Goal: Information Seeking & Learning: Learn about a topic

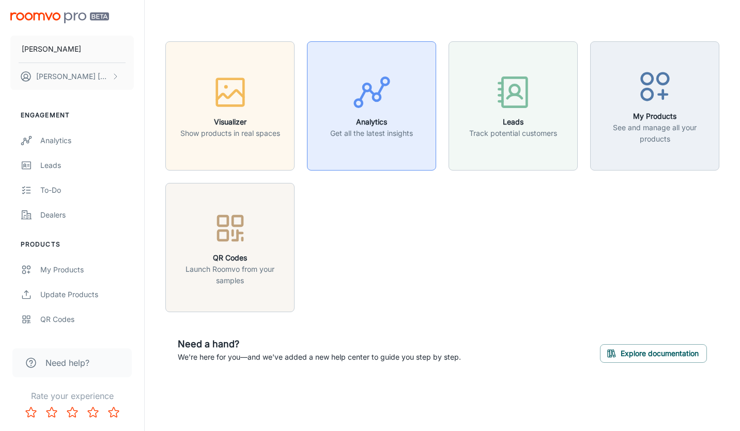
click at [389, 138] on p "Get all the latest insights" at bounding box center [371, 133] width 83 height 11
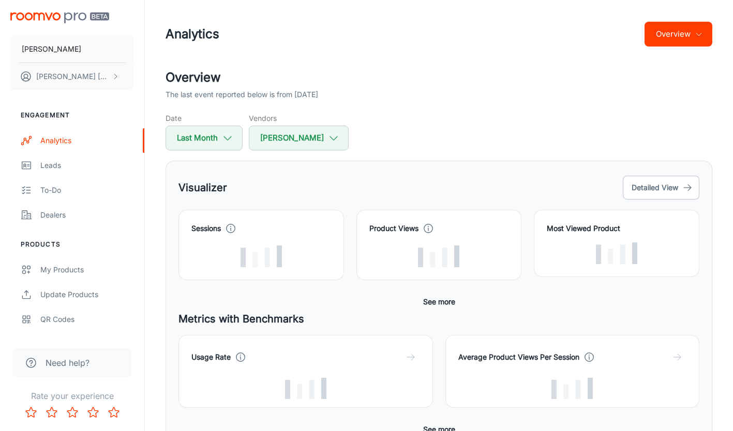
click at [681, 36] on button "Overview" at bounding box center [678, 34] width 68 height 25
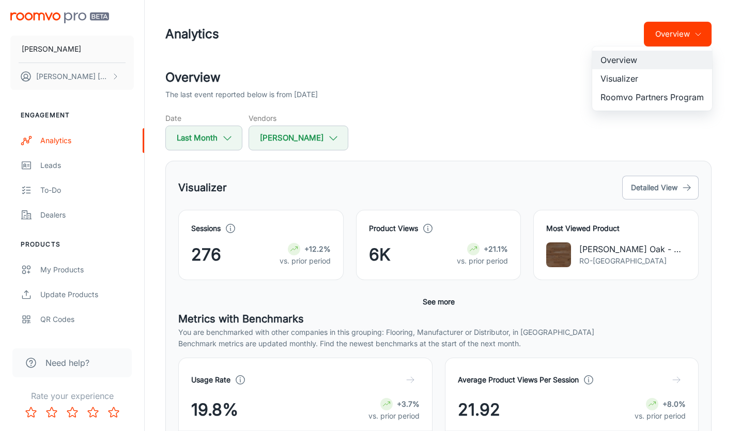
click at [618, 82] on li "Visualizer" at bounding box center [652, 78] width 120 height 19
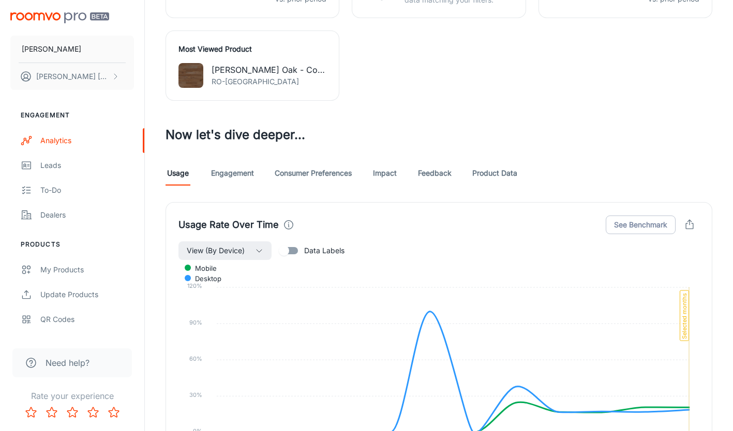
scroll to position [465, 0]
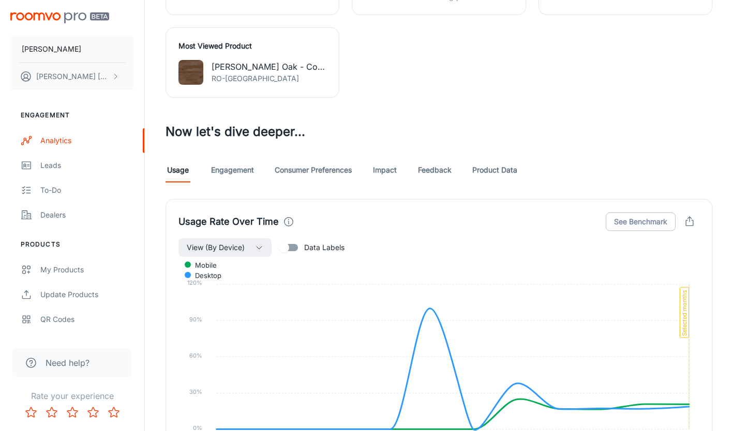
click at [507, 173] on link "Product Data" at bounding box center [494, 170] width 45 height 25
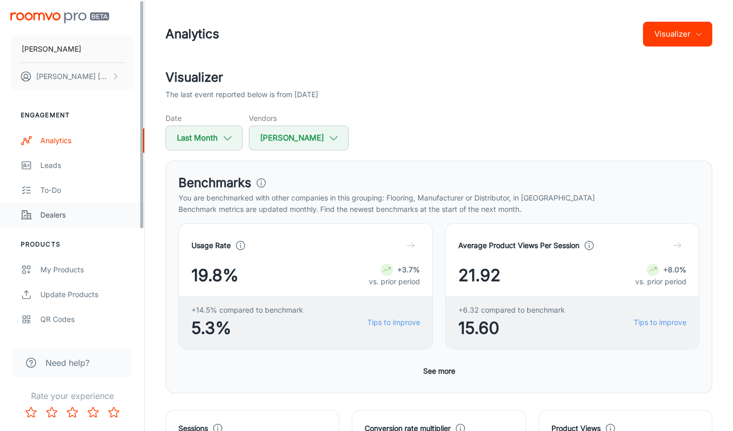
click at [46, 214] on div "Dealers" at bounding box center [87, 214] width 94 height 11
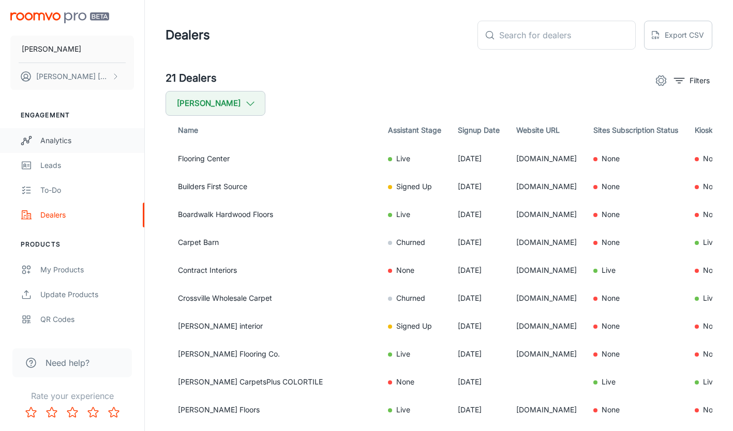
click at [58, 141] on div "Analytics" at bounding box center [87, 140] width 94 height 11
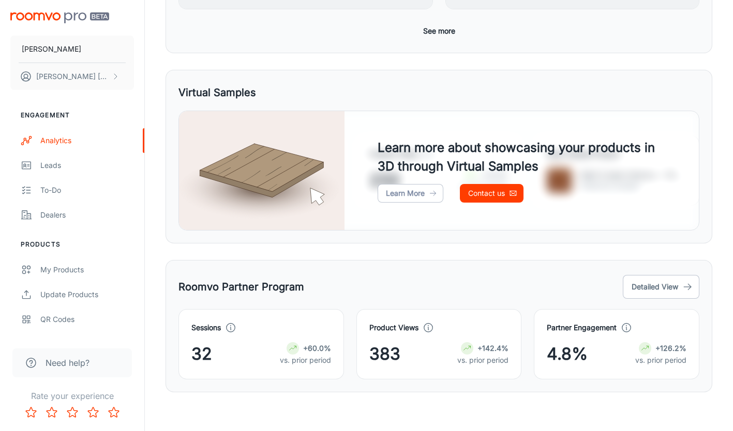
scroll to position [477, 0]
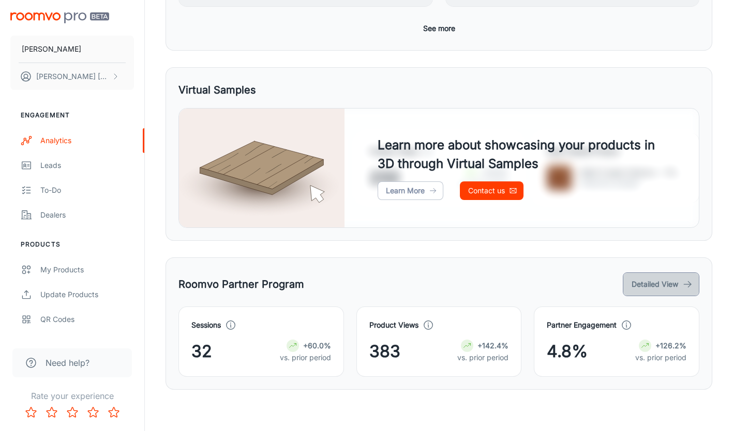
click at [646, 284] on button "Detailed View" at bounding box center [660, 284] width 77 height 24
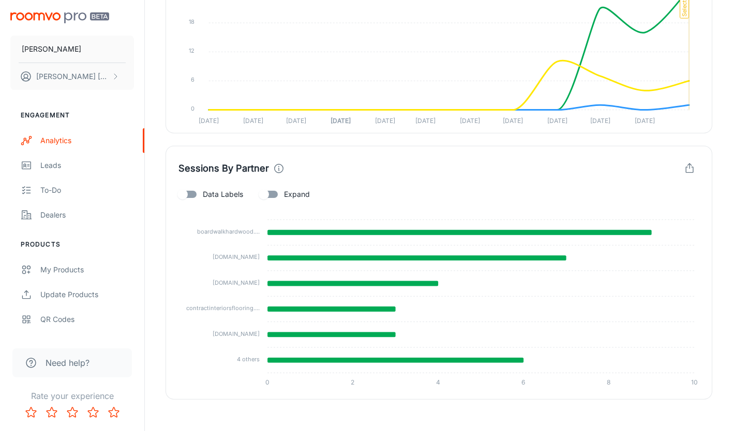
scroll to position [463, 0]
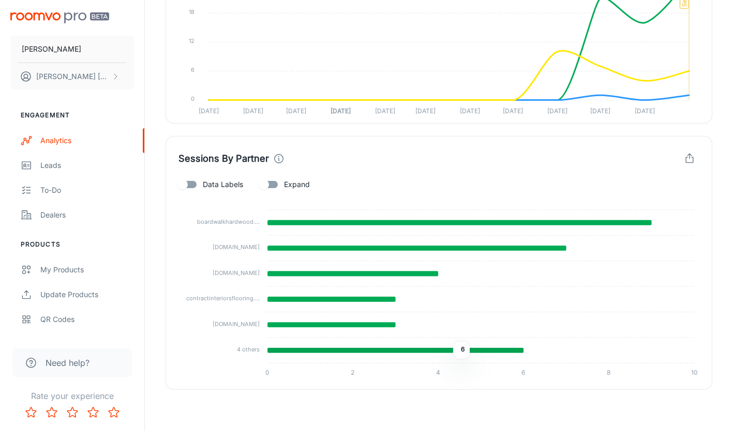
click at [445, 351] on icon at bounding box center [395, 350] width 256 height 5
click at [445, 350] on icon at bounding box center [395, 350] width 256 height 5
click at [265, 186] on input "Expand" at bounding box center [263, 185] width 59 height 20
checkbox input "true"
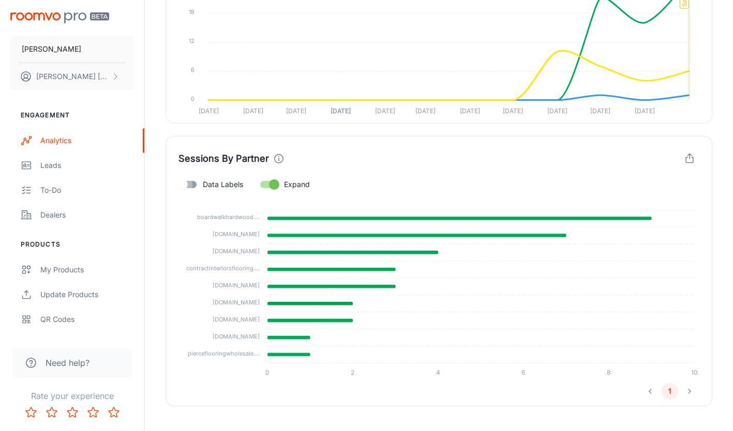
click at [193, 185] on input "Data Labels" at bounding box center [182, 185] width 59 height 20
click at [193, 185] on input "Data Labels" at bounding box center [192, 185] width 59 height 20
click at [193, 185] on input "Data Labels" at bounding box center [182, 185] width 59 height 20
click at [193, 185] on input "Data Labels" at bounding box center [192, 185] width 59 height 20
checkbox input "false"
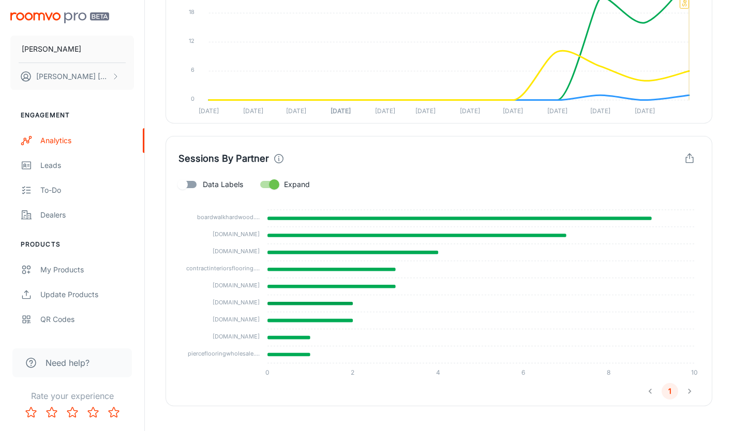
click at [279, 185] on input "Expand" at bounding box center [274, 185] width 59 height 20
checkbox input "false"
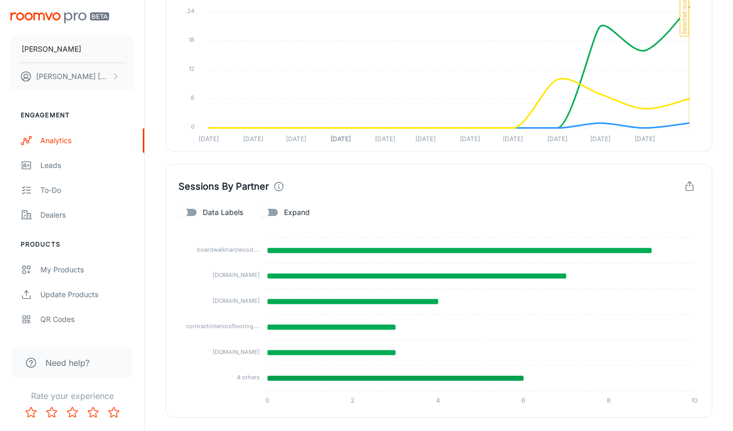
scroll to position [256, 0]
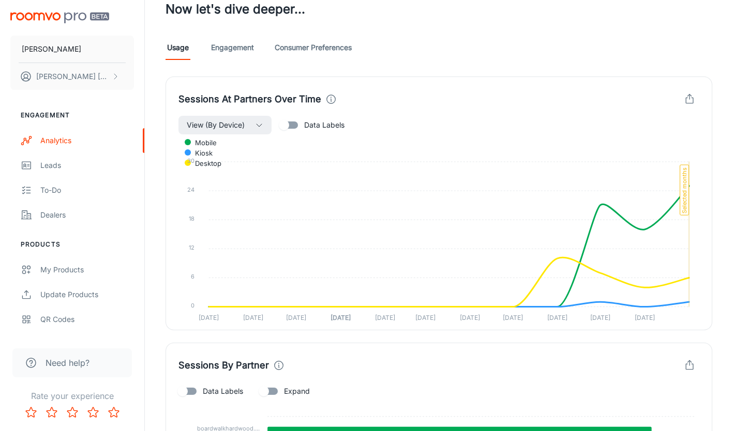
click at [321, 129] on span "Data Labels" at bounding box center [324, 124] width 40 height 11
click at [313, 129] on input "Data Labels" at bounding box center [283, 125] width 59 height 20
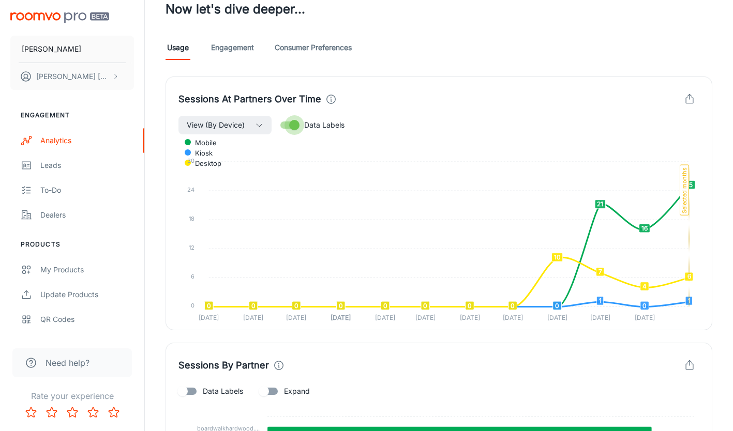
click at [297, 127] on input "Data Labels" at bounding box center [294, 125] width 59 height 20
checkbox input "false"
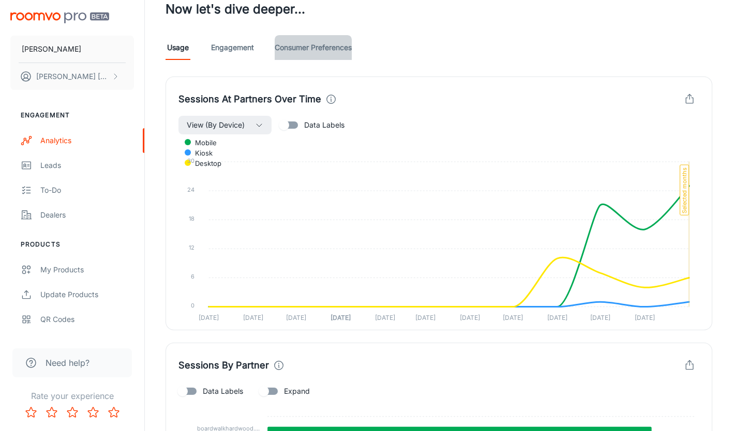
click at [302, 49] on link "Consumer Preferences" at bounding box center [313, 47] width 77 height 25
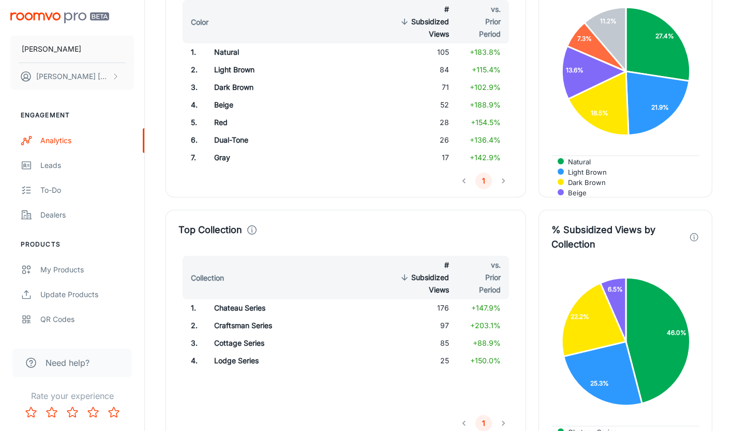
scroll to position [569, 0]
